Goal: Navigation & Orientation: Understand site structure

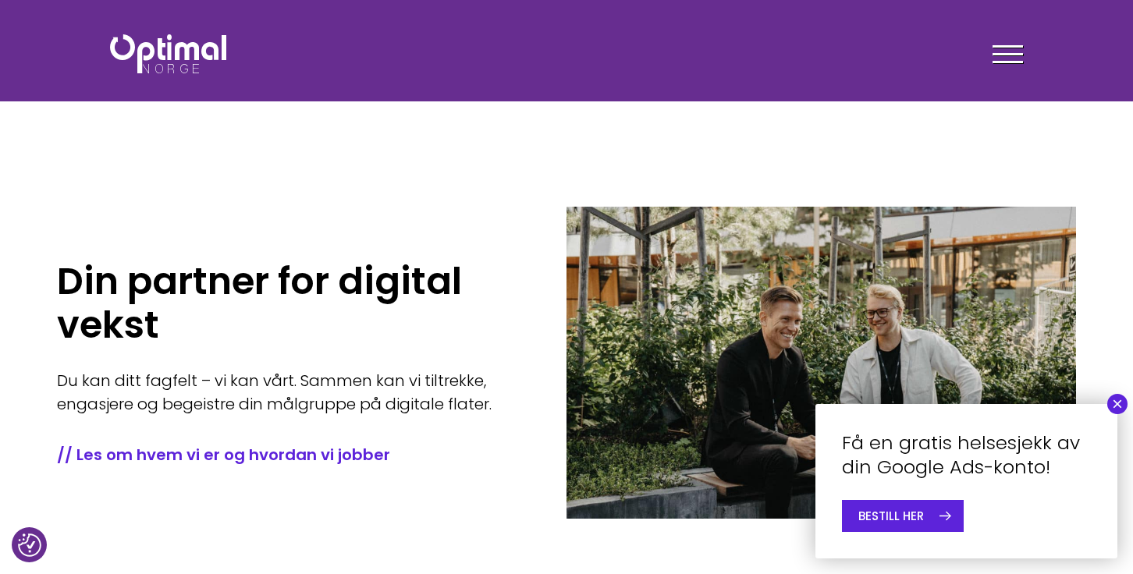
click at [1125, 404] on button "×" at bounding box center [1118, 404] width 20 height 20
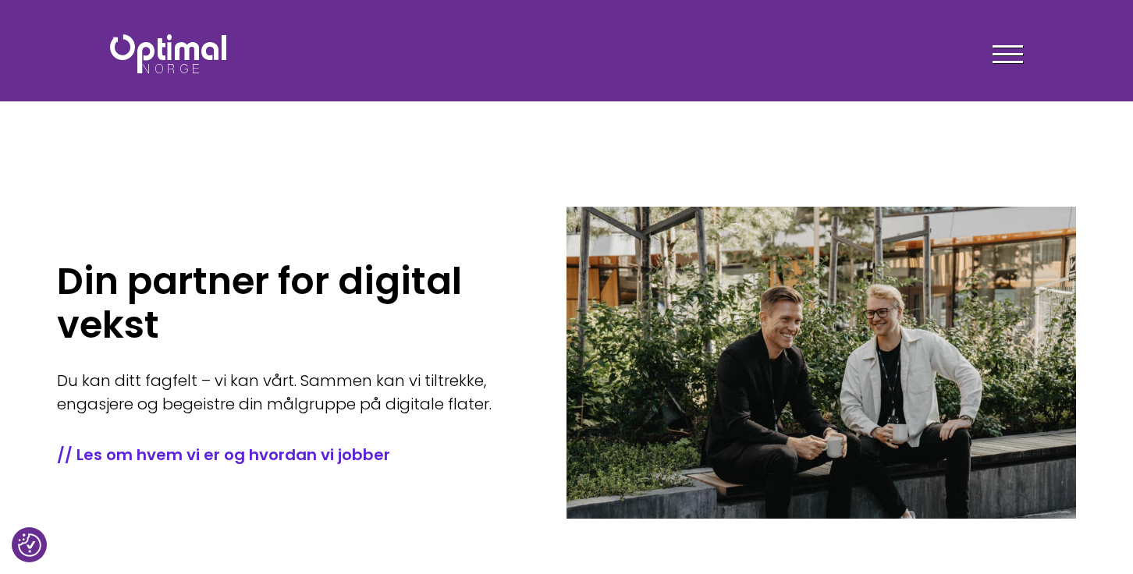
click at [998, 46] on span at bounding box center [1008, 46] width 30 height 2
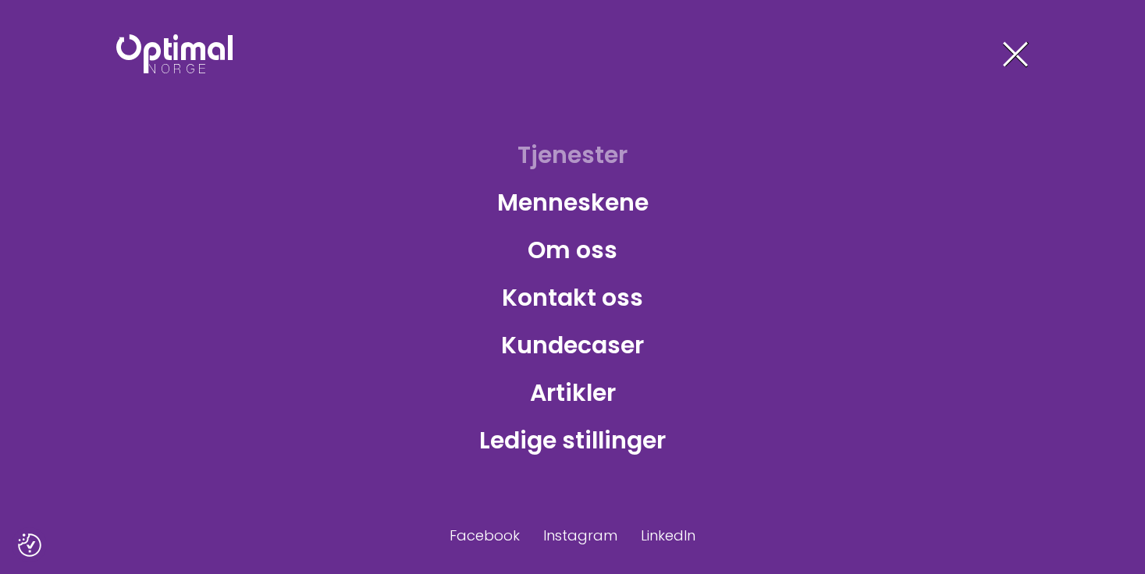
click at [592, 161] on link "Tjenester" at bounding box center [572, 155] width 135 height 51
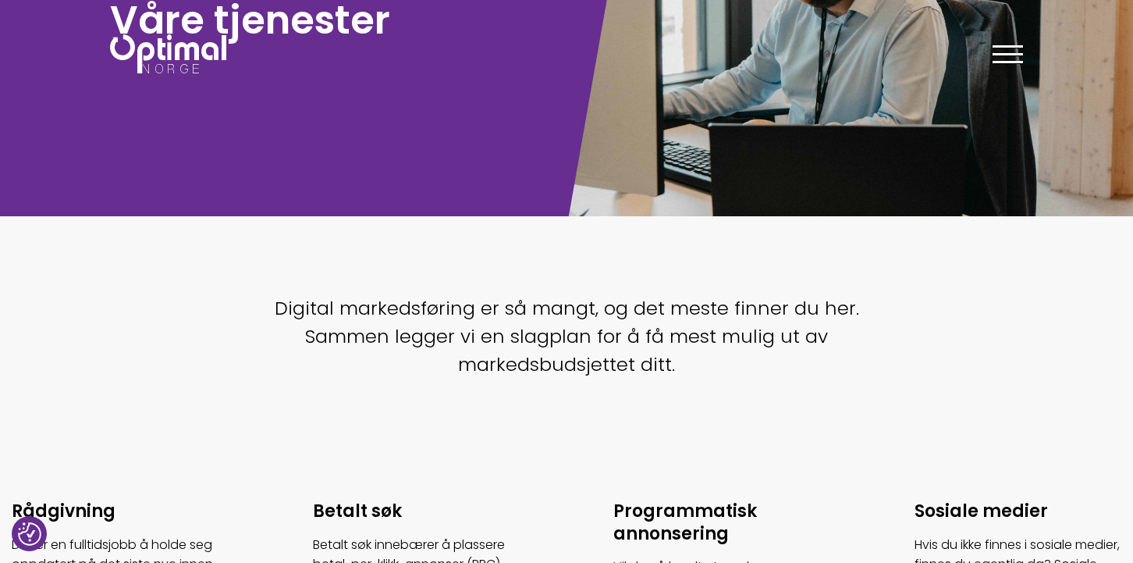
scroll to position [468, 0]
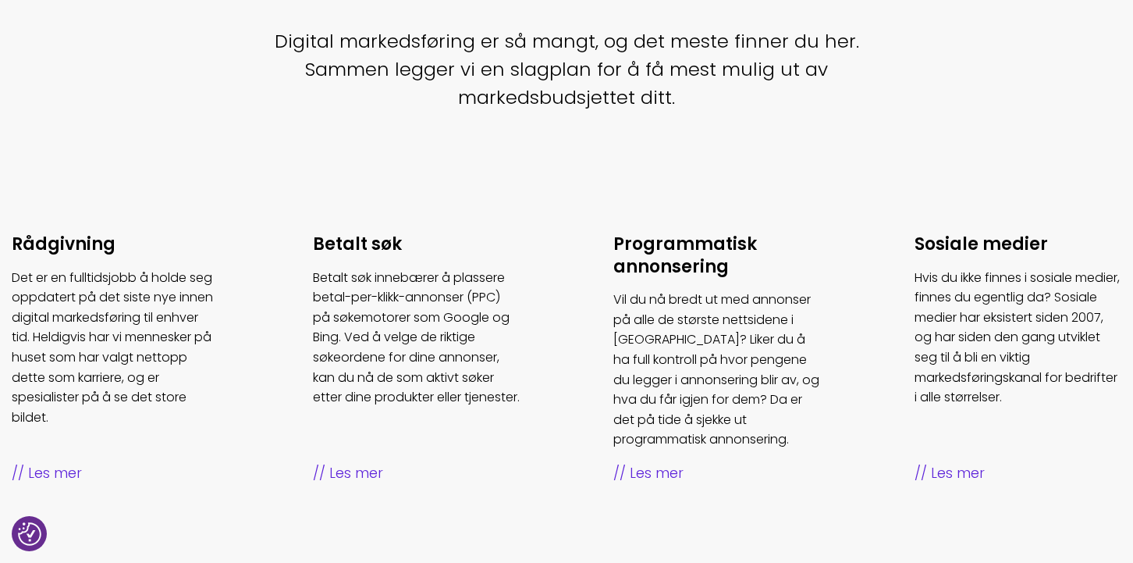
click at [354, 471] on span "Les mer" at bounding box center [417, 473] width 208 height 23
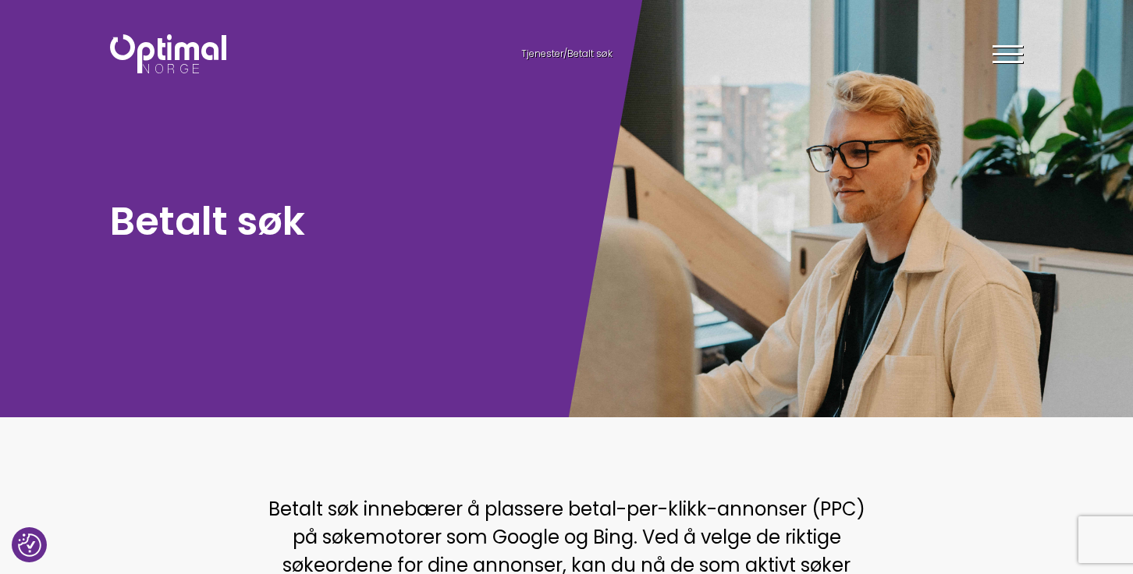
click at [1008, 56] on div at bounding box center [1008, 56] width 30 height 39
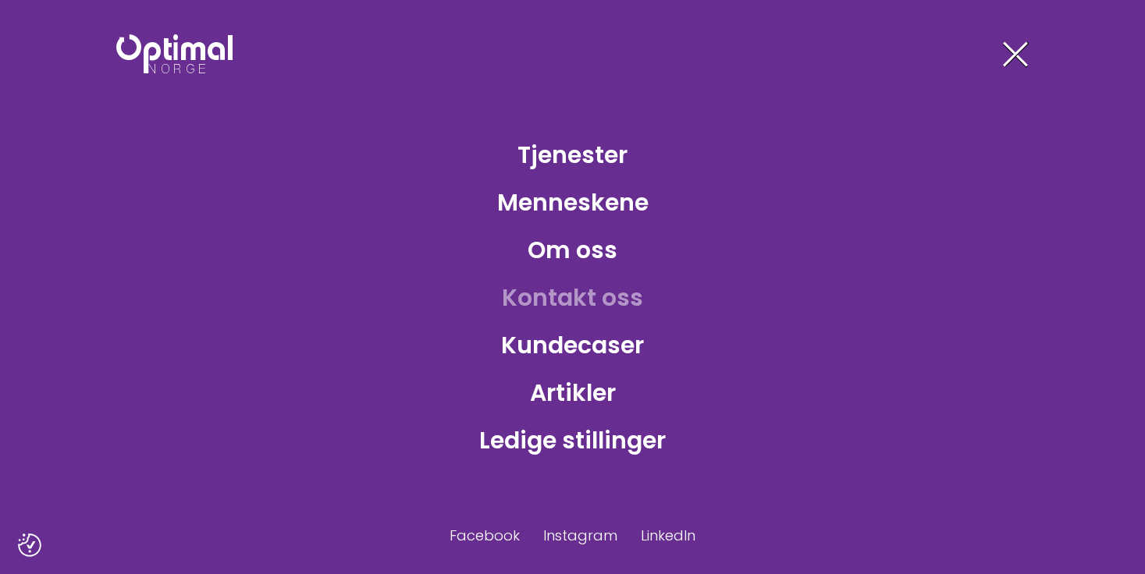
click at [590, 294] on link "Kontakt oss" at bounding box center [572, 297] width 166 height 51
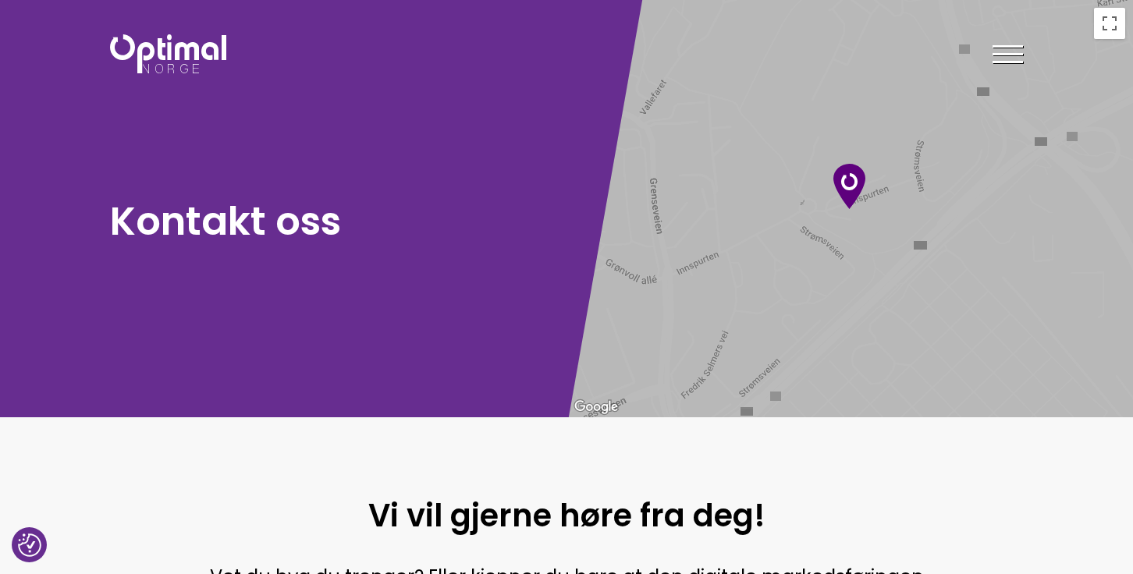
click at [1017, 52] on div at bounding box center [1008, 56] width 30 height 39
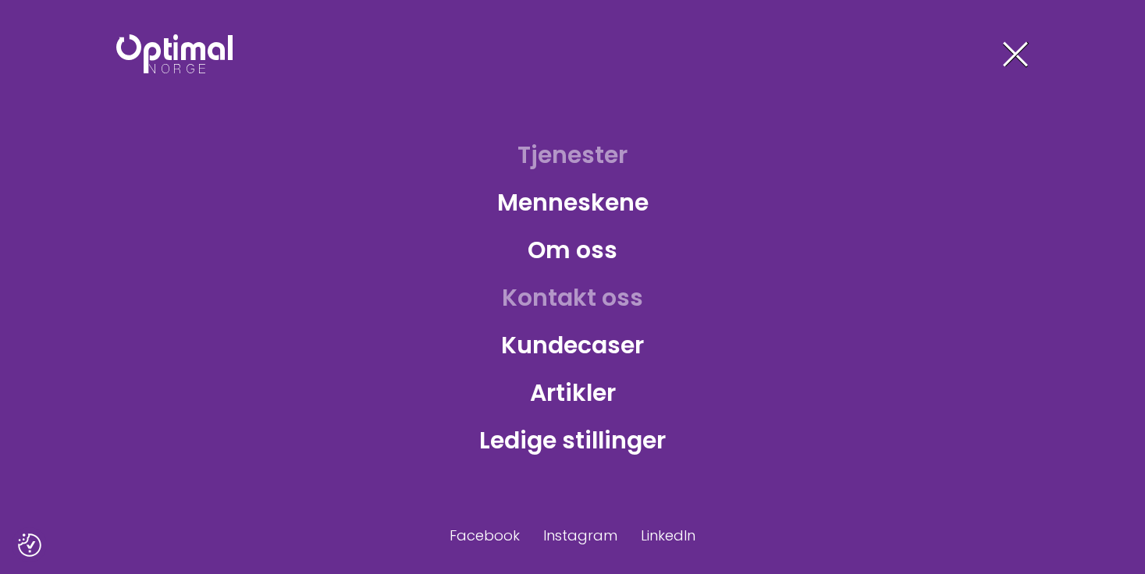
click at [582, 151] on link "Tjenester" at bounding box center [572, 155] width 135 height 51
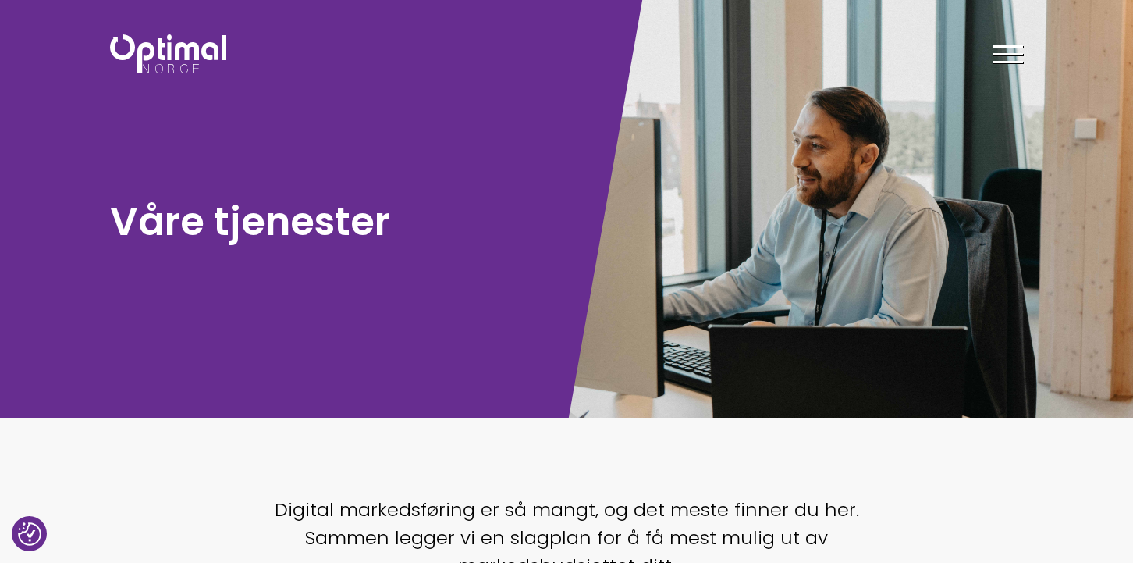
click at [997, 66] on div at bounding box center [1008, 56] width 30 height 39
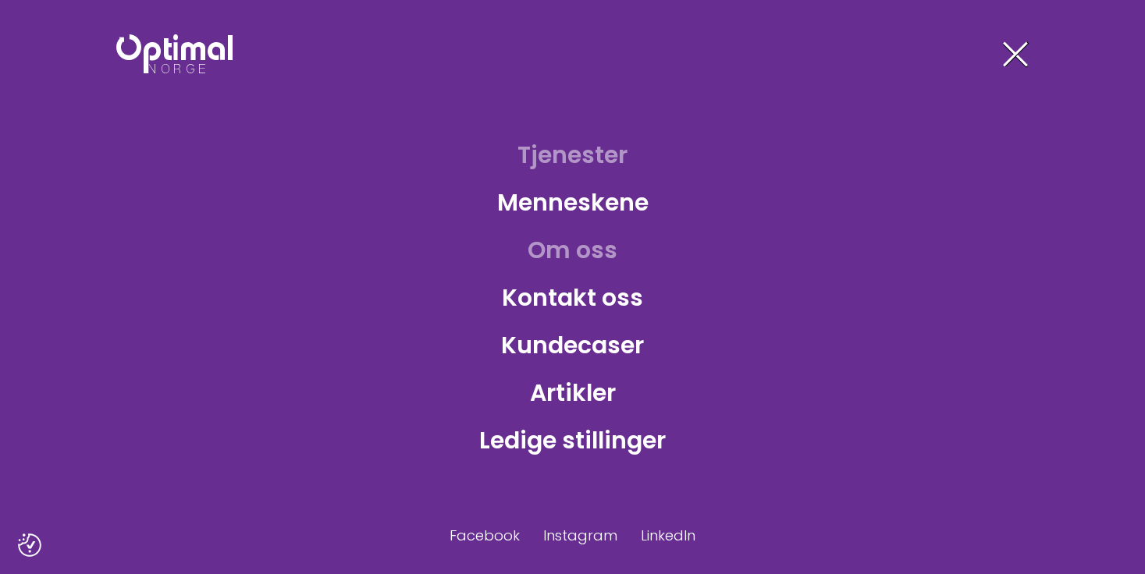
click at [560, 249] on link "Om oss" at bounding box center [572, 250] width 115 height 51
